Goal: Transaction & Acquisition: Purchase product/service

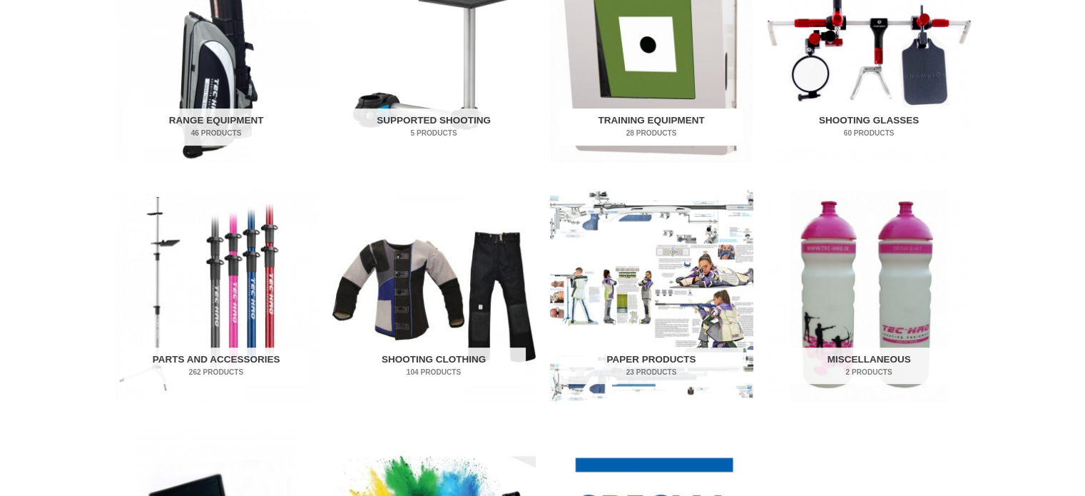
scroll to position [999, 0]
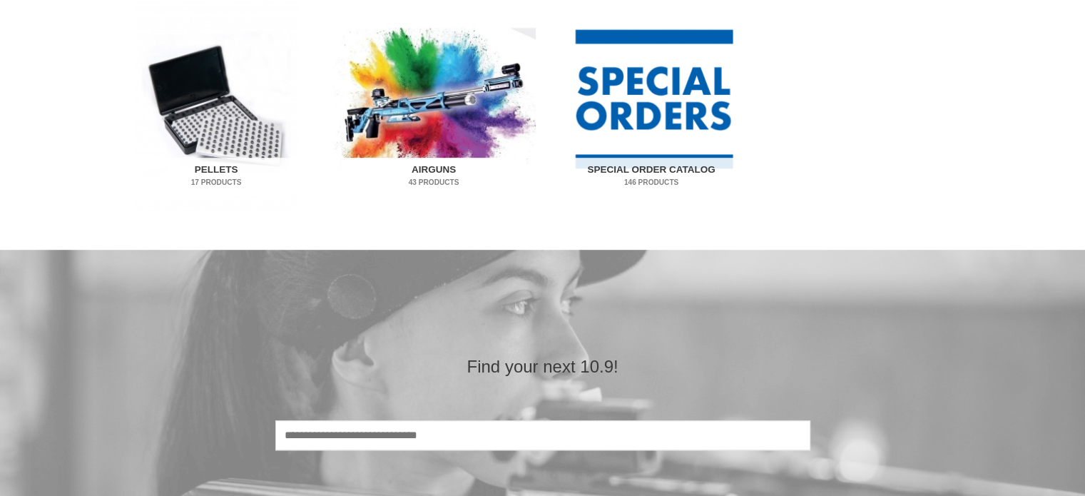
click at [428, 152] on img "Visit product category Airguns" at bounding box center [434, 106] width 203 height 212
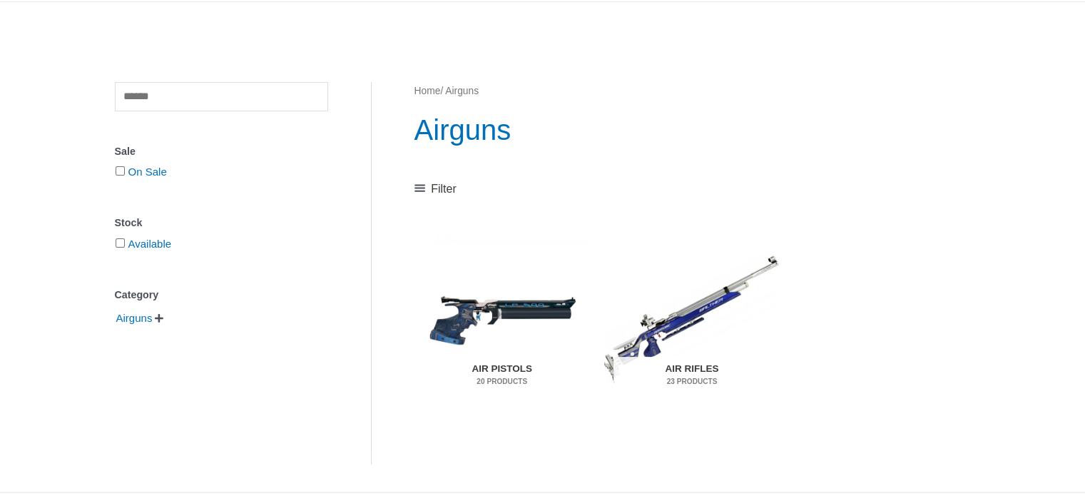
scroll to position [143, 0]
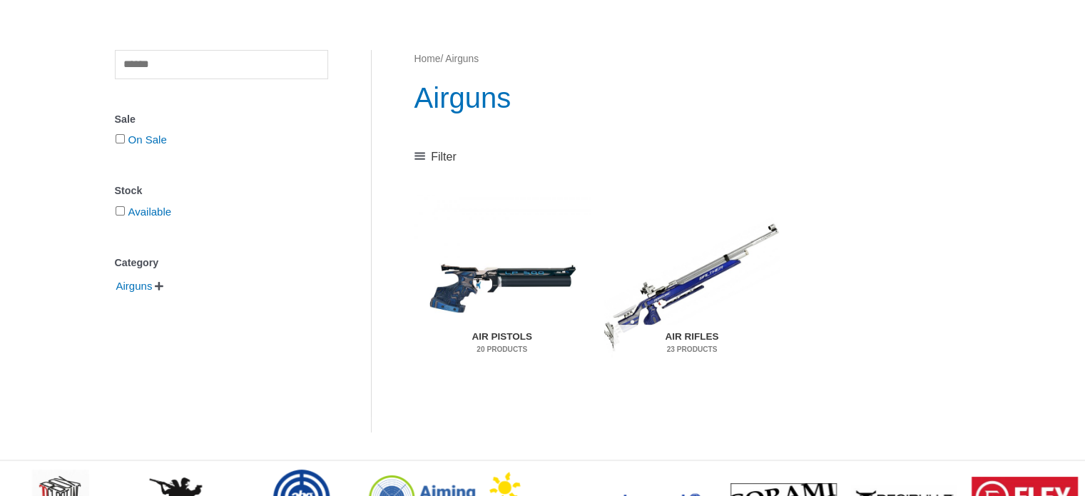
click at [510, 282] on img "Visit product category Air Pistols" at bounding box center [503, 287] width 176 height 184
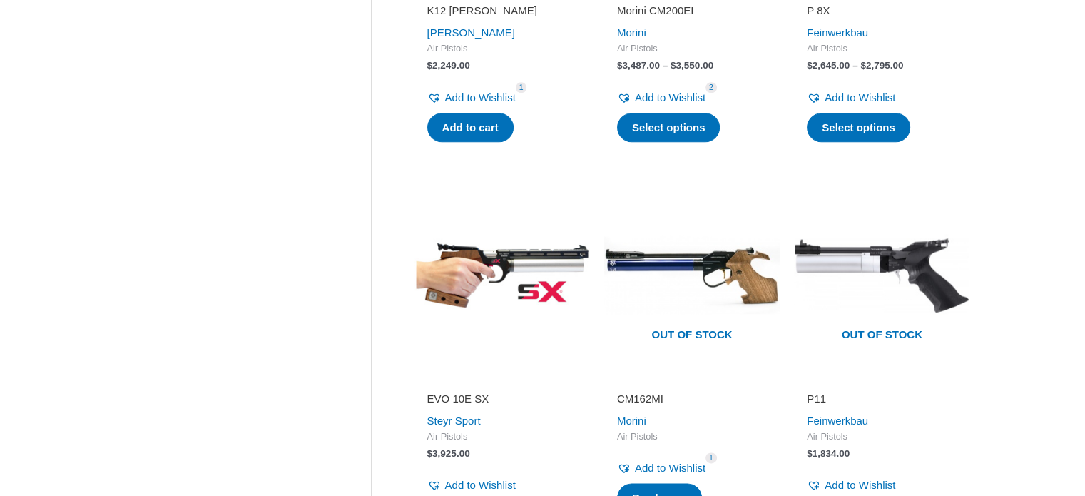
scroll to position [1927, 0]
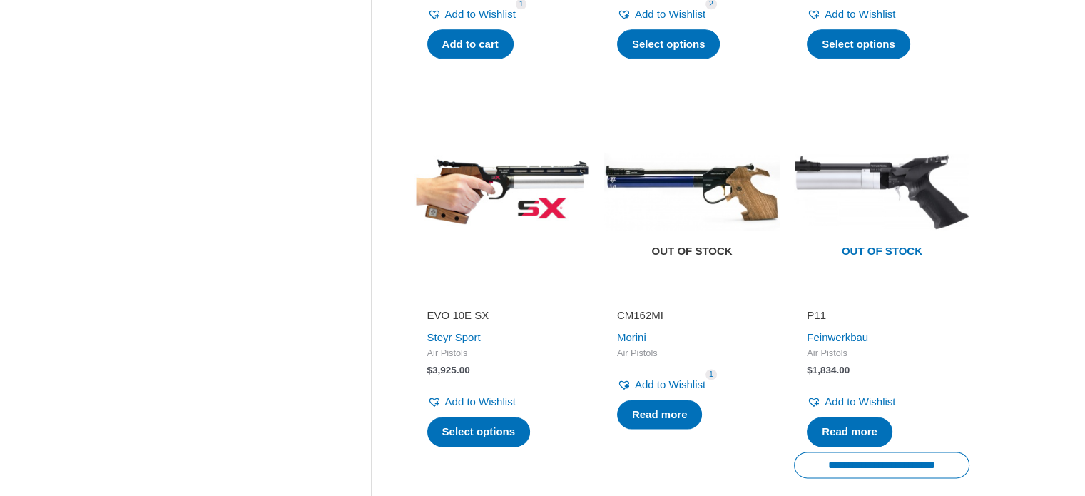
click at [700, 171] on img at bounding box center [692, 191] width 176 height 176
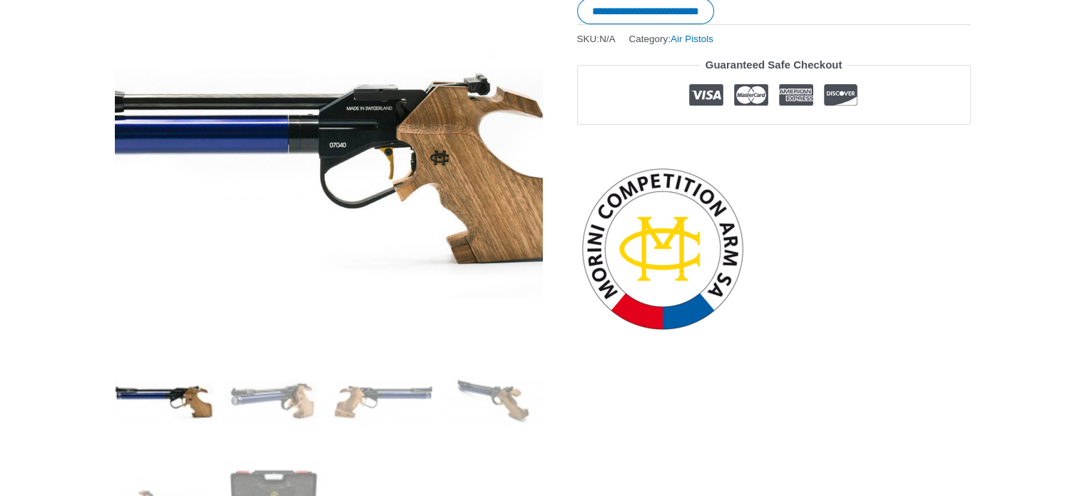
scroll to position [357, 0]
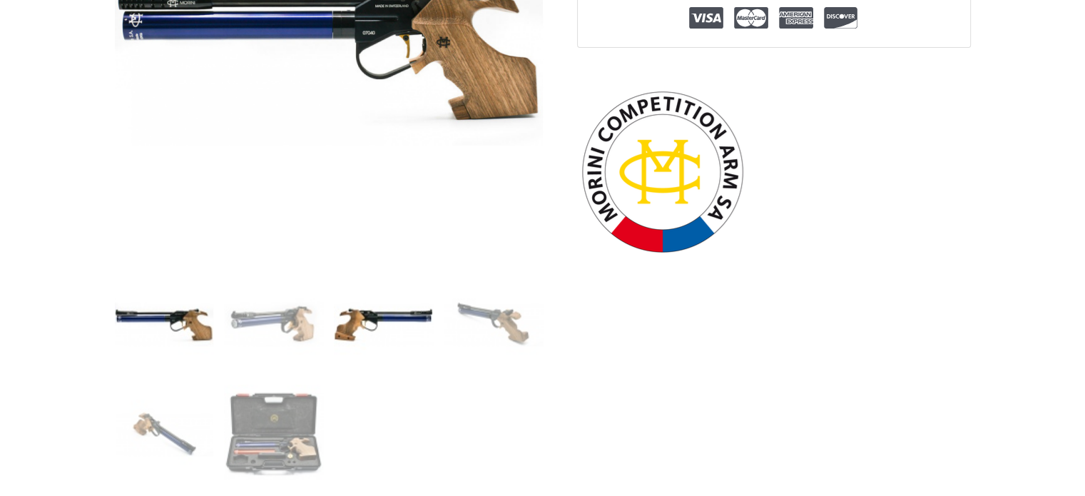
click at [380, 313] on img at bounding box center [383, 324] width 99 height 99
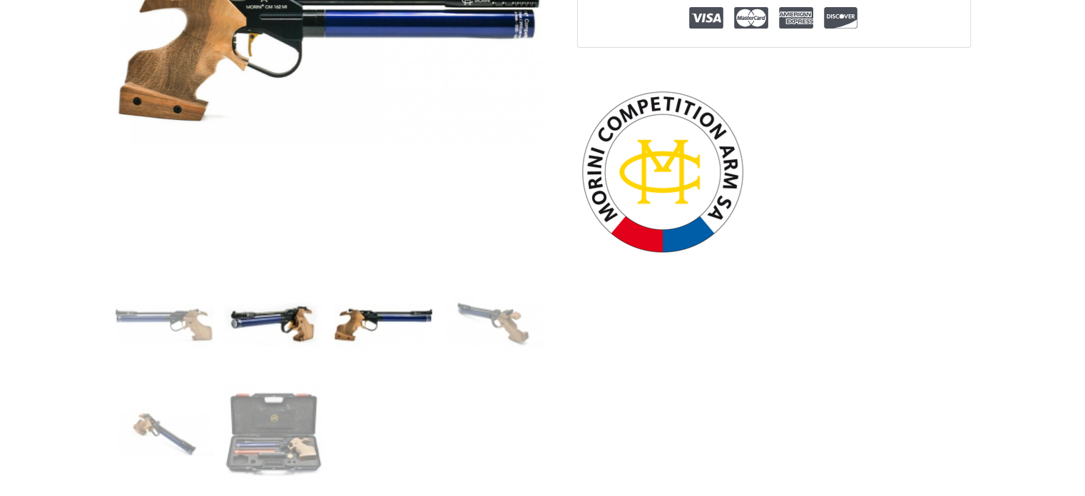
click at [293, 322] on img at bounding box center [273, 324] width 99 height 99
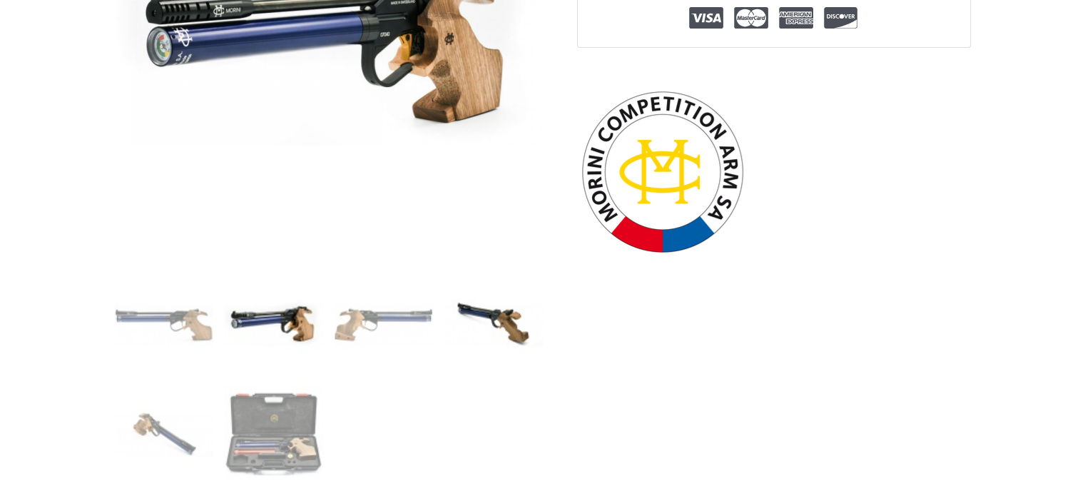
click at [502, 338] on img at bounding box center [493, 324] width 99 height 99
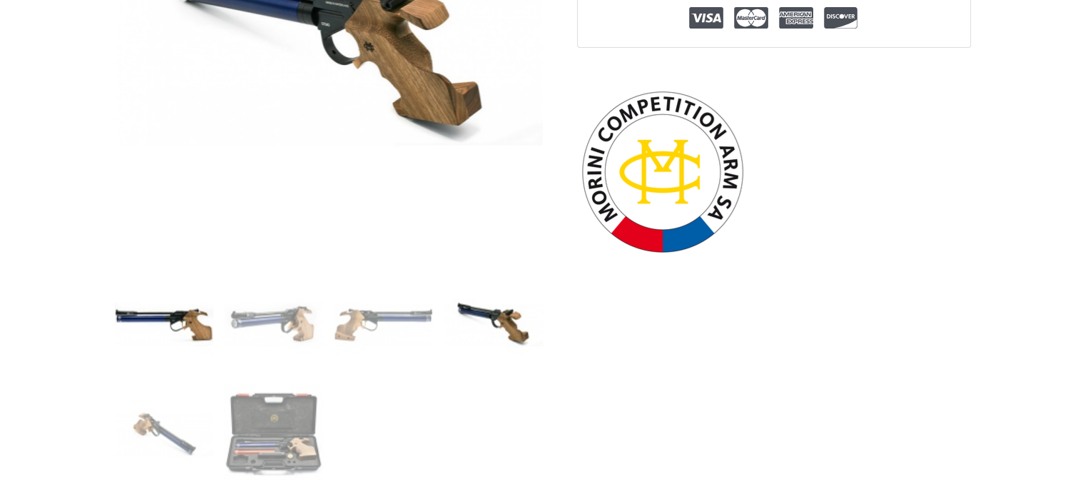
click at [191, 341] on img at bounding box center [164, 324] width 99 height 99
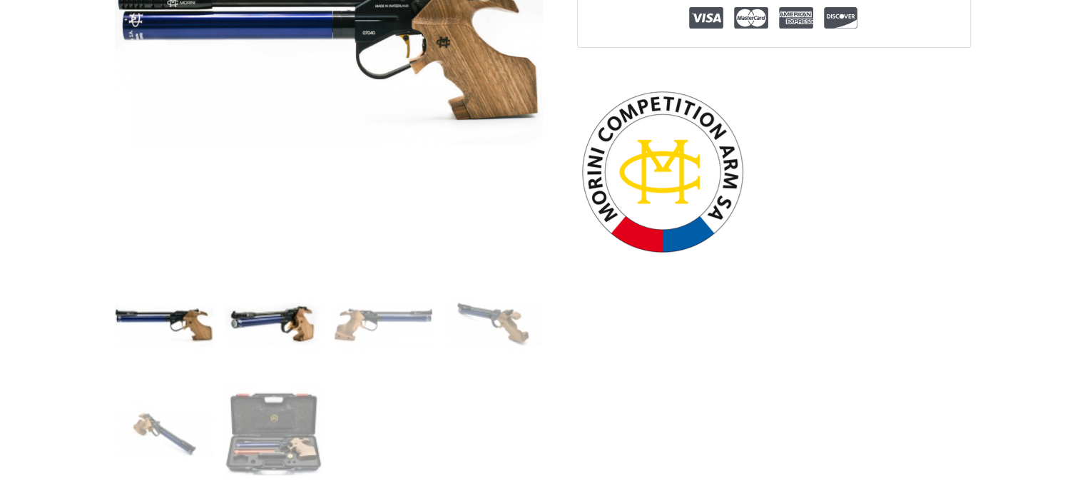
click at [256, 330] on img at bounding box center [273, 324] width 99 height 99
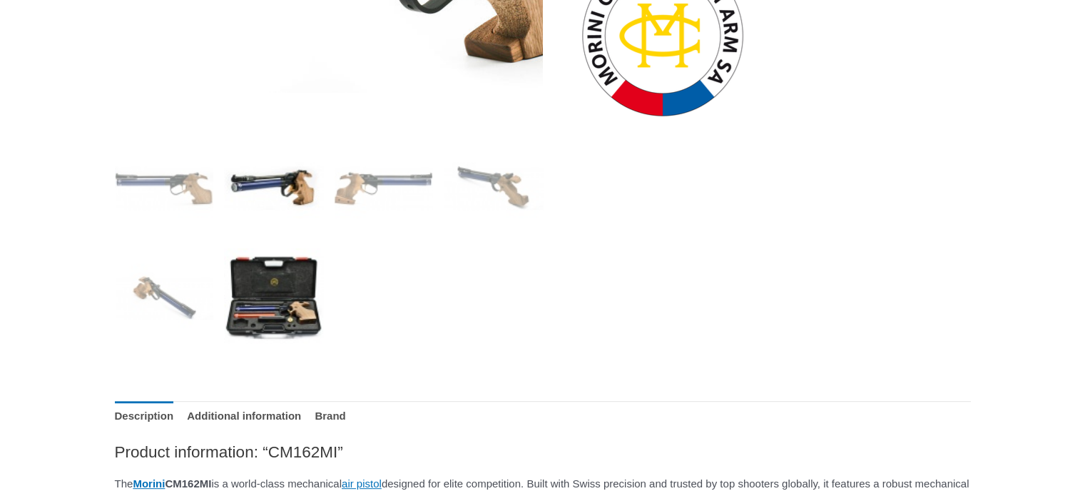
scroll to position [500, 0]
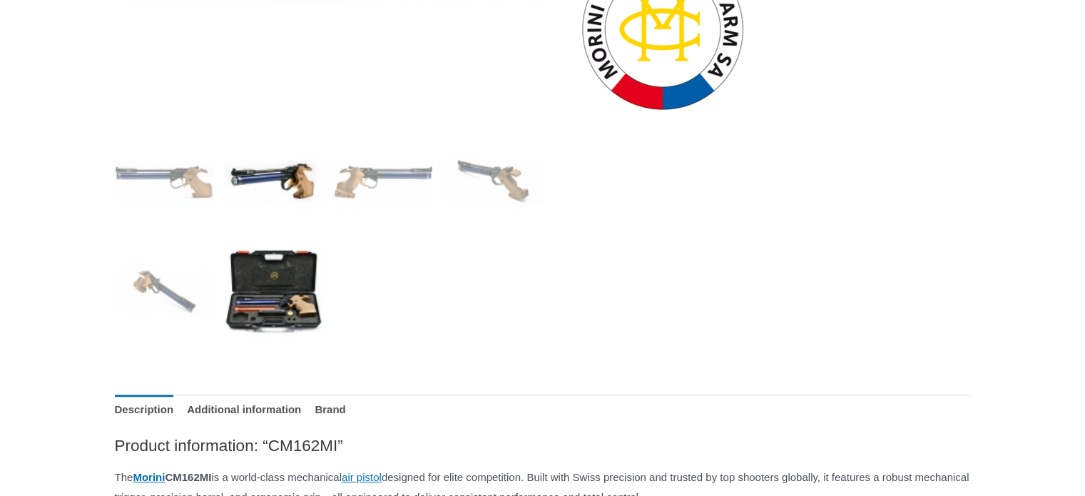
click at [264, 313] on img at bounding box center [273, 291] width 99 height 99
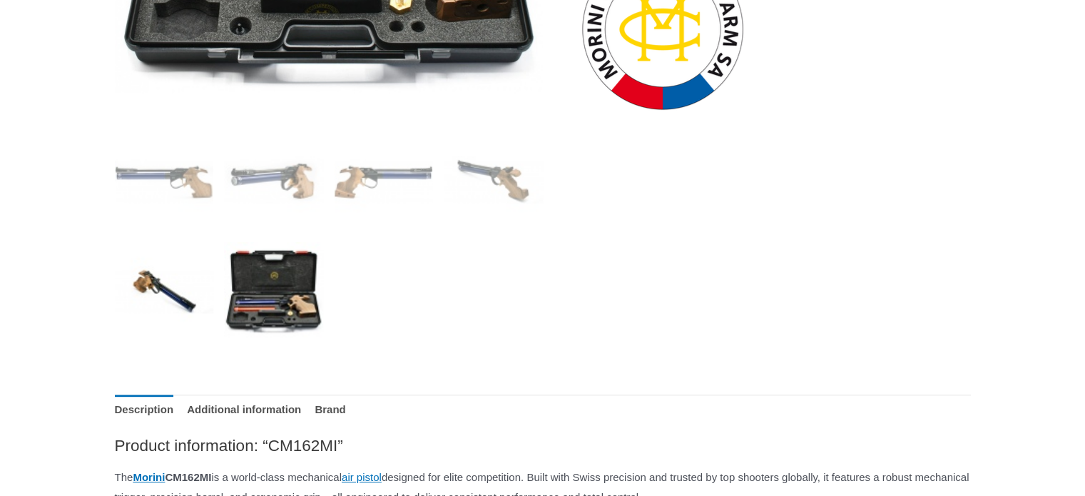
click at [183, 304] on img at bounding box center [164, 291] width 99 height 99
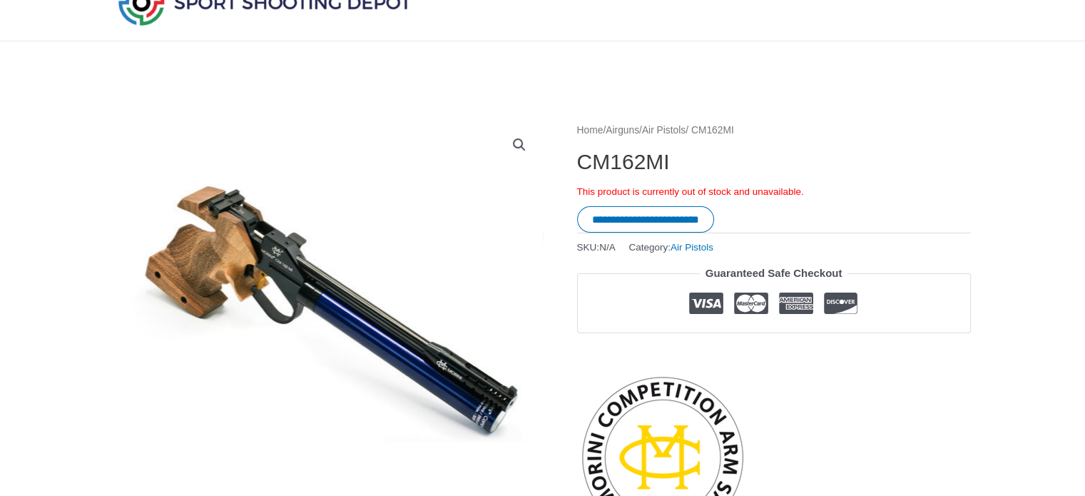
scroll to position [143, 0]
